Goal: Transaction & Acquisition: Purchase product/service

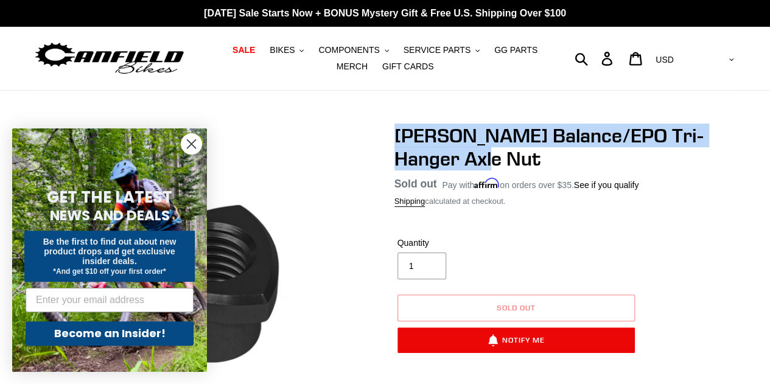
drag, startPoint x: 471, startPoint y: 163, endPoint x: 398, endPoint y: 134, distance: 78.7
click at [398, 134] on h1 "[PERSON_NAME] Balance/EPO Tri-Hanger Axle Nut" at bounding box center [556, 147] width 323 height 47
copy h1 "[PERSON_NAME] Balance/EPO Tri-Hanger Axle Nut"
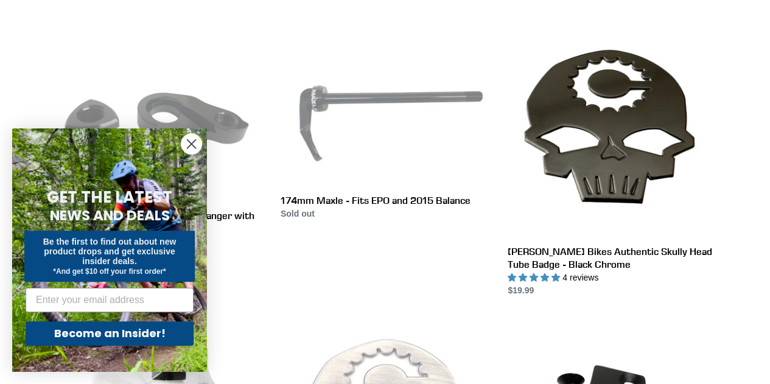
scroll to position [337, 0]
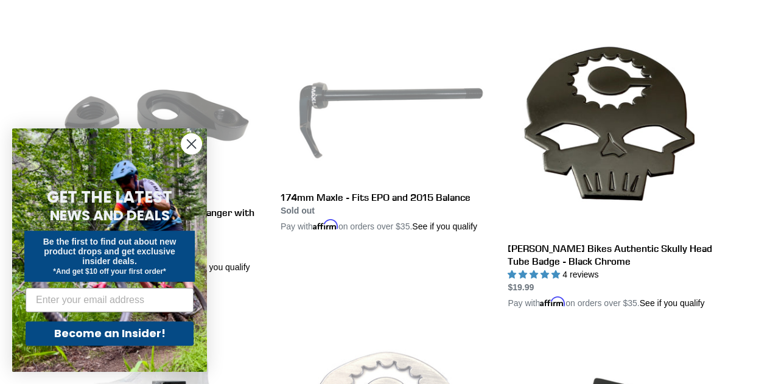
click at [191, 146] on circle "Close dialog" at bounding box center [191, 144] width 20 height 20
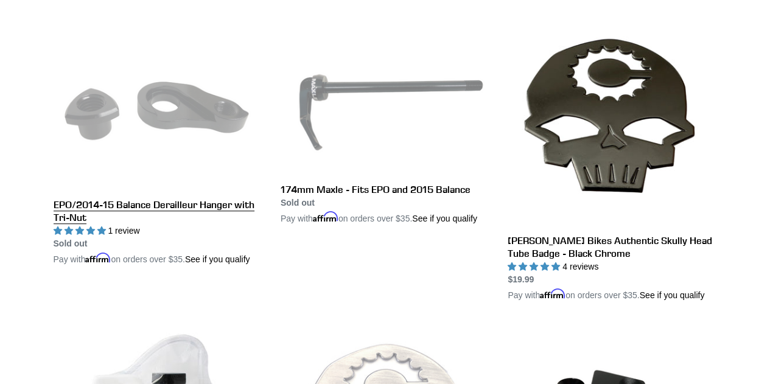
scroll to position [239, 0]
